Goal: Task Accomplishment & Management: Complete application form

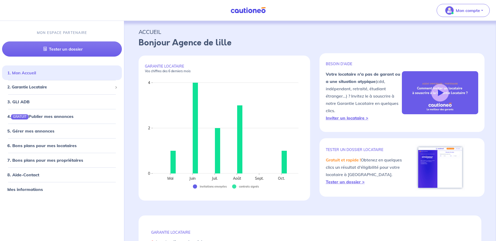
click at [27, 71] on link "1. Mon Accueil" at bounding box center [21, 73] width 29 height 5
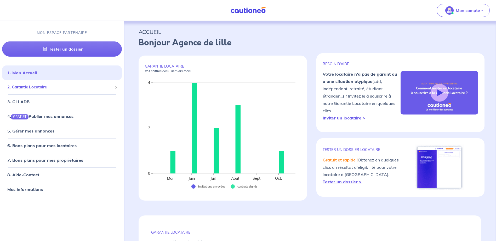
click at [24, 87] on span "2. Garantie Locataire" at bounding box center [59, 88] width 105 height 6
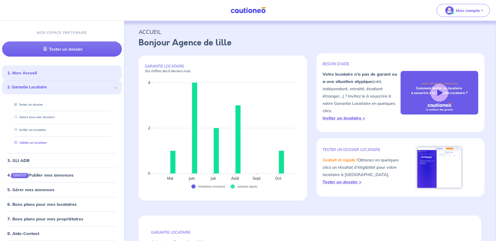
click at [33, 142] on link "Valider un locataire" at bounding box center [29, 143] width 34 height 4
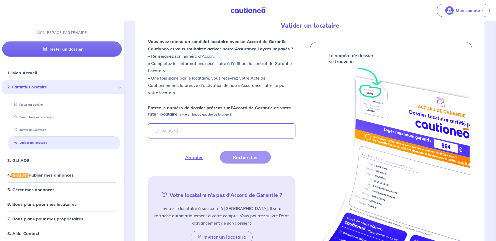
scroll to position [144, 0]
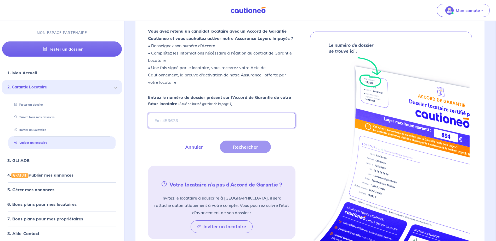
click at [201, 121] on input "Entrez le numéro de dossier présent sur l’Accord de Garantie de votre futur loc…" at bounding box center [221, 120] width 147 height 15
paste input "TqSjN1-2"
click at [235, 147] on button "Rechercher" at bounding box center [245, 147] width 51 height 13
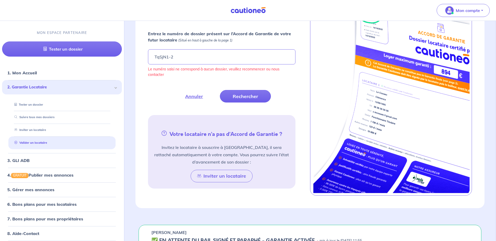
scroll to position [196, 0]
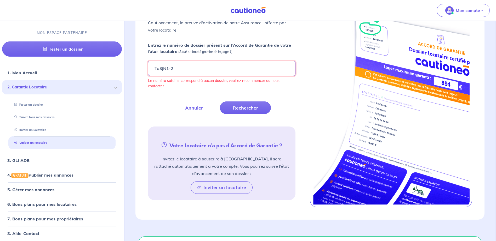
click at [190, 68] on input "TqSjN1-2" at bounding box center [221, 68] width 147 height 15
click at [186, 69] on input "TqSjN1-2" at bounding box center [221, 68] width 147 height 15
type input "TqSjN1"
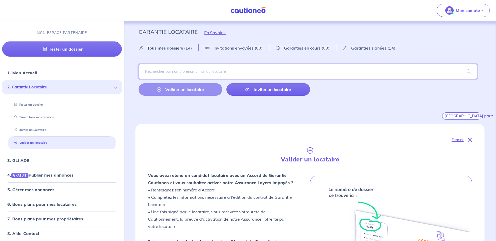
click at [174, 72] on input "search" at bounding box center [307, 71] width 338 height 15
type input "FOQUE"
click at [467, 71] on span at bounding box center [468, 71] width 17 height 15
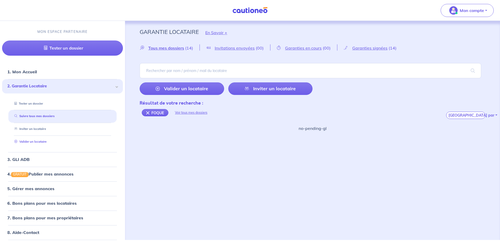
click at [37, 142] on link "Valider un locataire" at bounding box center [29, 142] width 34 height 4
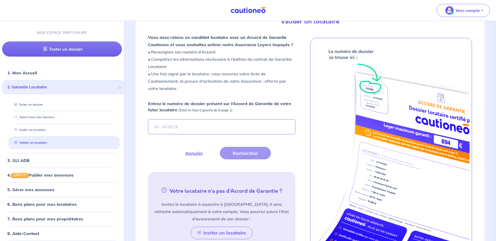
scroll to position [144, 0]
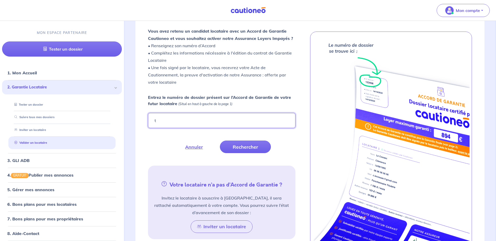
type input "t"
click at [171, 121] on input "t" at bounding box center [221, 120] width 147 height 15
type input "TqSjN1-2"
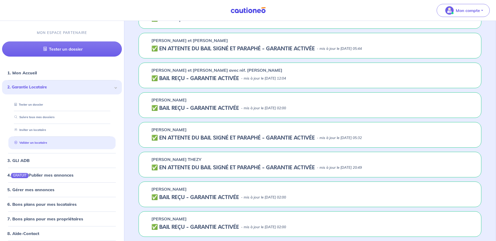
scroll to position [609, 0]
click at [41, 141] on link "Valider un locataire" at bounding box center [29, 143] width 34 height 4
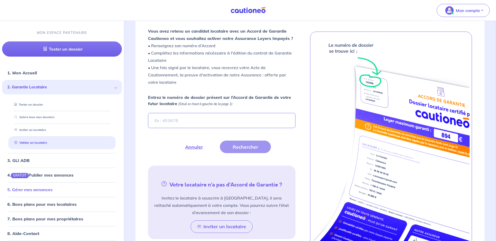
scroll to position [17, 0]
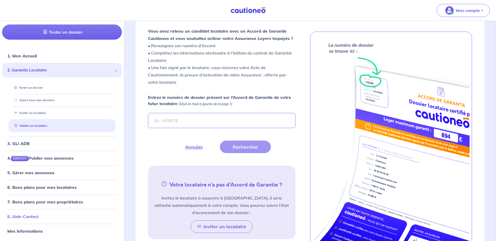
click at [39, 214] on link "8. Aide-Contact" at bounding box center [22, 216] width 31 height 5
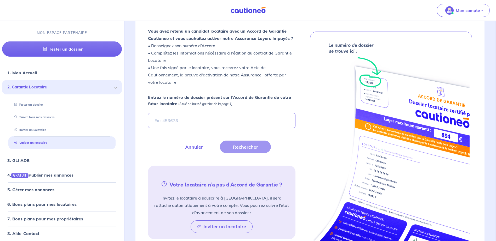
click at [26, 89] on span "2. Garantie Locataire" at bounding box center [59, 88] width 105 height 6
click at [20, 73] on link "1. Mon Accueil" at bounding box center [21, 73] width 29 height 5
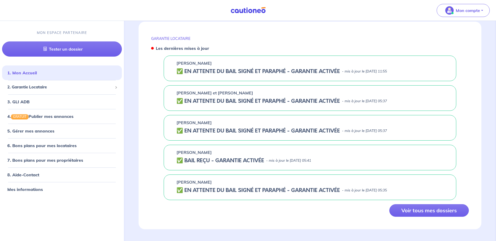
scroll to position [197, 0]
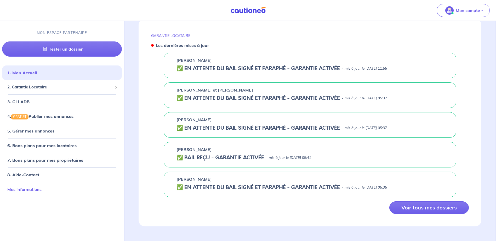
click at [31, 190] on link "Mes informations" at bounding box center [24, 189] width 34 height 5
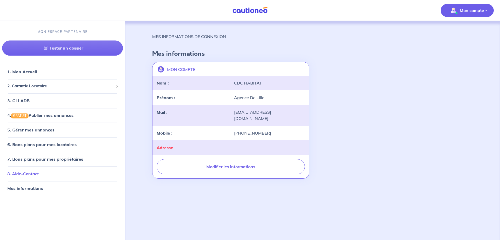
click at [26, 173] on link "8. Aide-Contact" at bounding box center [22, 173] width 31 height 5
